Goal: Use online tool/utility

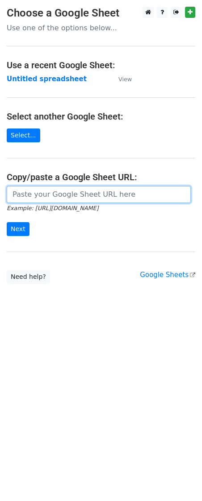
click at [35, 192] on input "url" at bounding box center [99, 194] width 184 height 17
paste input "https://docs.google.com/spreadsheets/d/1HHTosMQj-E1AVfIGsclWZVRF8Daisv1glGlT-9V…"
type input "https://docs.google.com/spreadsheets/d/1HHTosMQj-E1AVfIGsclWZVRF8Daisv1glGlT-9V…"
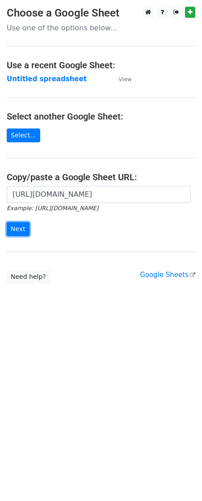
click at [17, 226] on input "Next" at bounding box center [18, 229] width 23 height 14
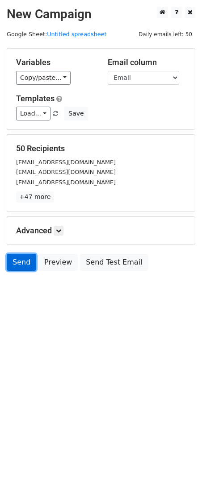
click at [21, 262] on link "Send" at bounding box center [21, 262] width 29 height 17
